Goal: Task Accomplishment & Management: Manage account settings

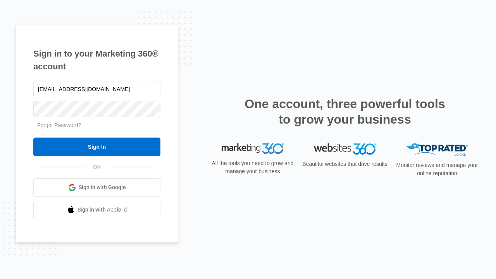
type input "[EMAIL_ADDRESS][DOMAIN_NAME]"
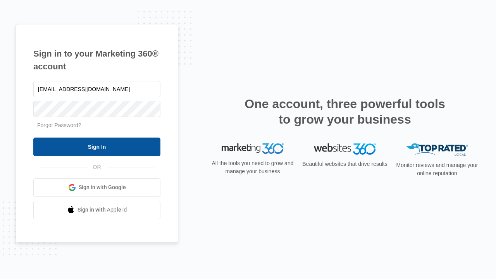
click at [97, 146] on input "Sign In" at bounding box center [96, 147] width 127 height 19
